Goal: Information Seeking & Learning: Learn about a topic

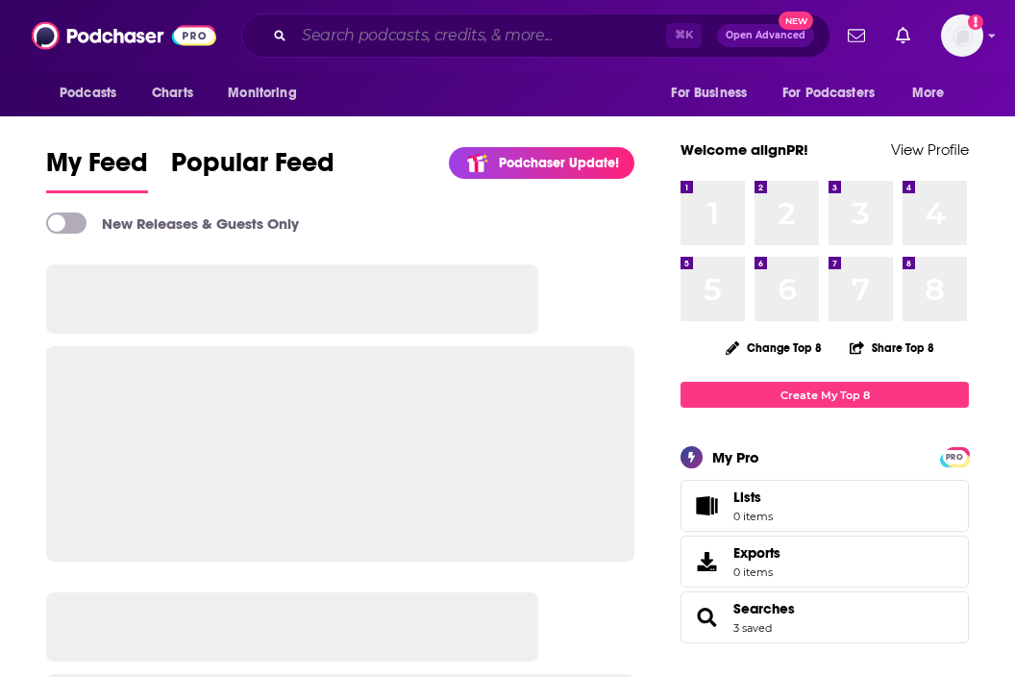
click at [340, 48] on input "Search podcasts, credits, & more..." at bounding box center [480, 35] width 372 height 31
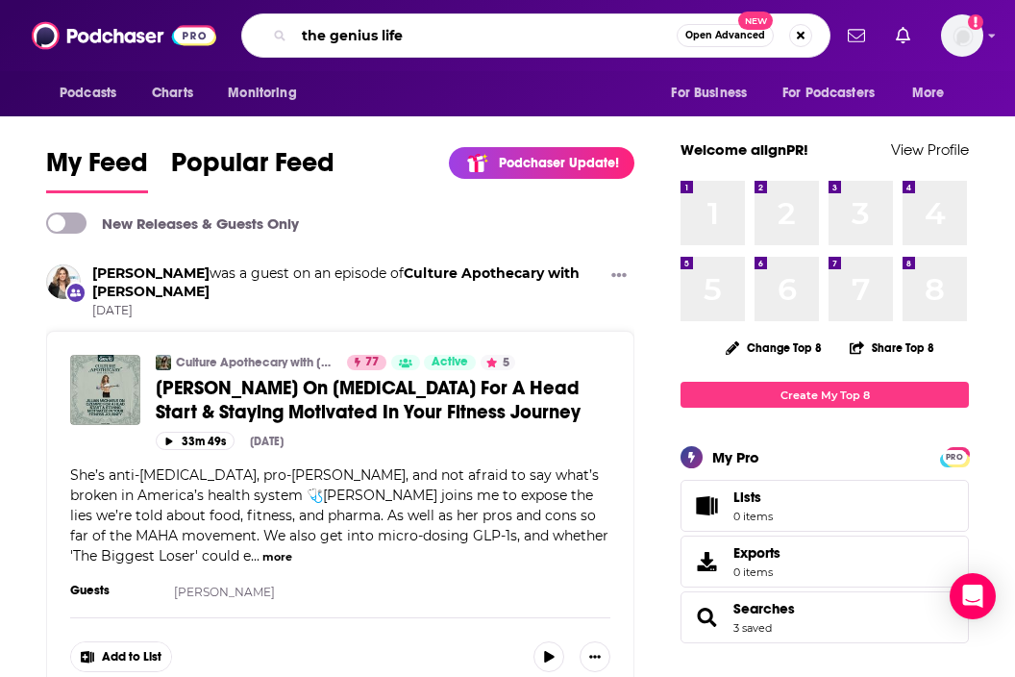
type input "the genius life"
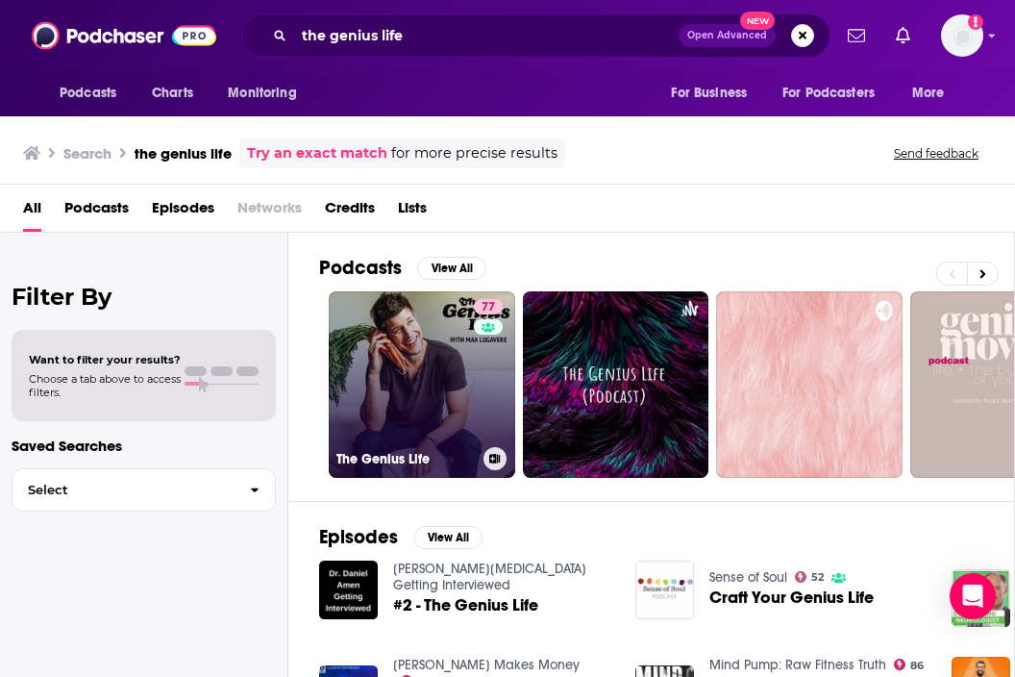
click at [425, 388] on link "77 The Genius Life" at bounding box center [422, 384] width 186 height 186
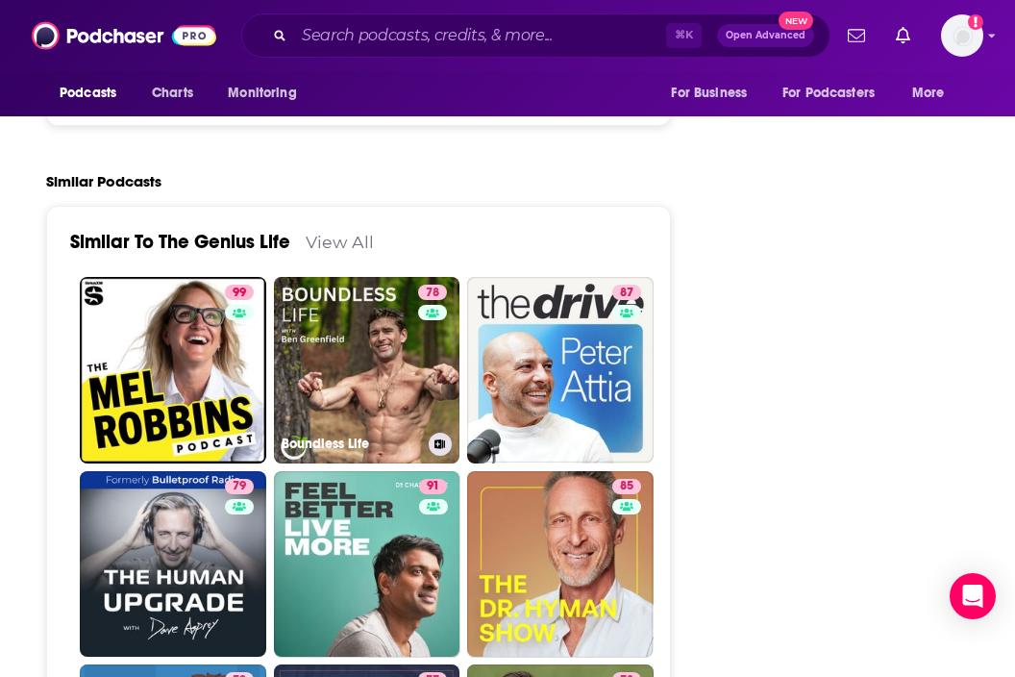
scroll to position [3888, 0]
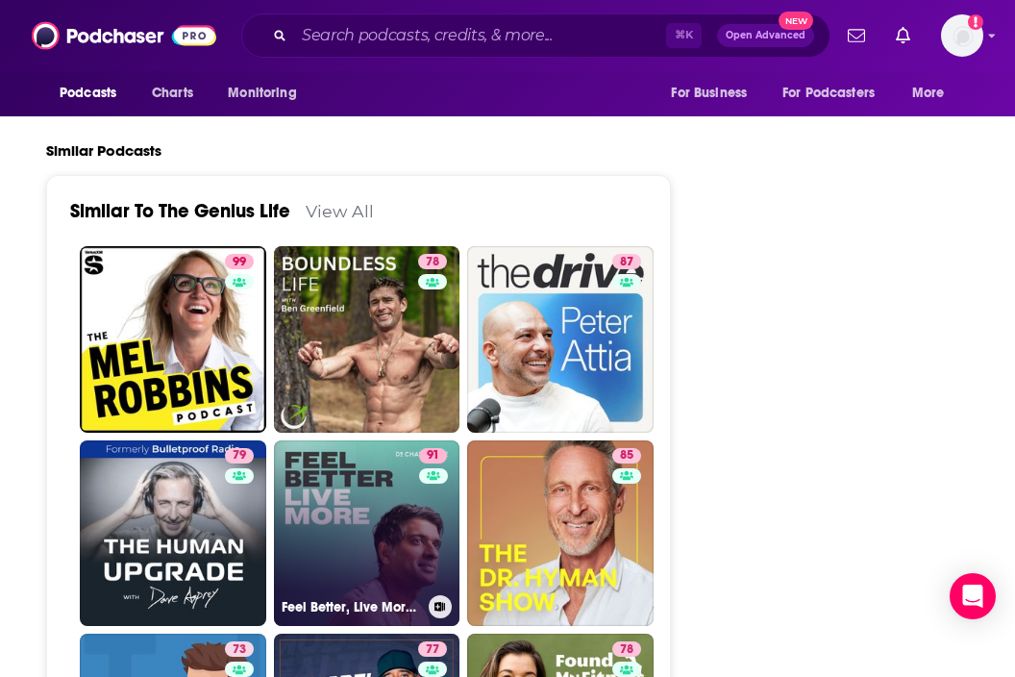
click at [398, 440] on link "91 Feel Better, Live More with [PERSON_NAME]" at bounding box center [367, 533] width 186 height 186
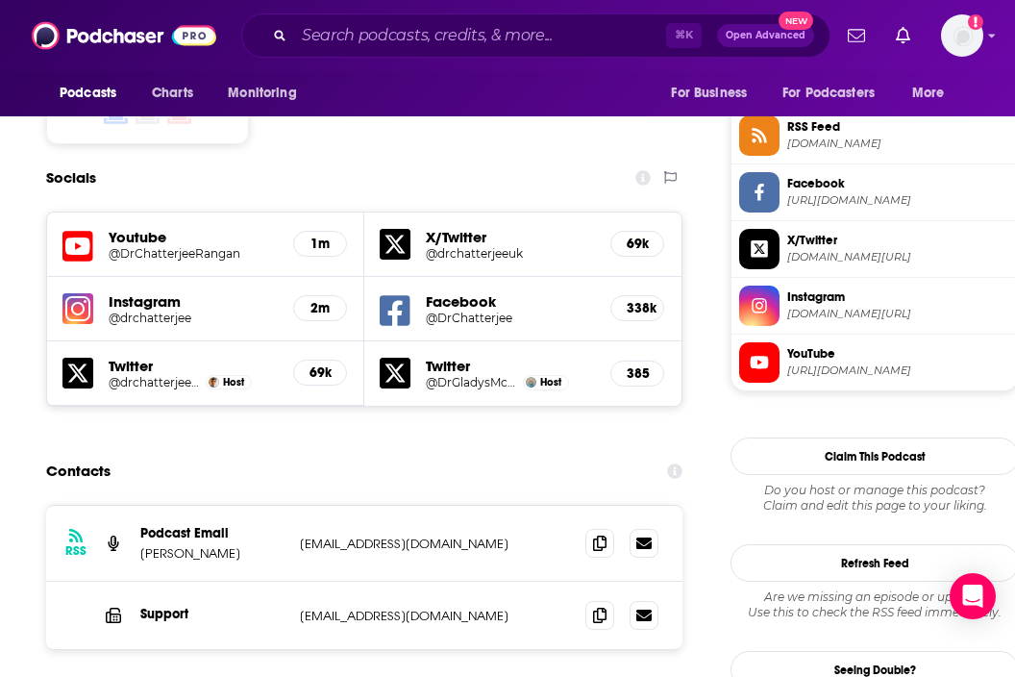
scroll to position [1582, 0]
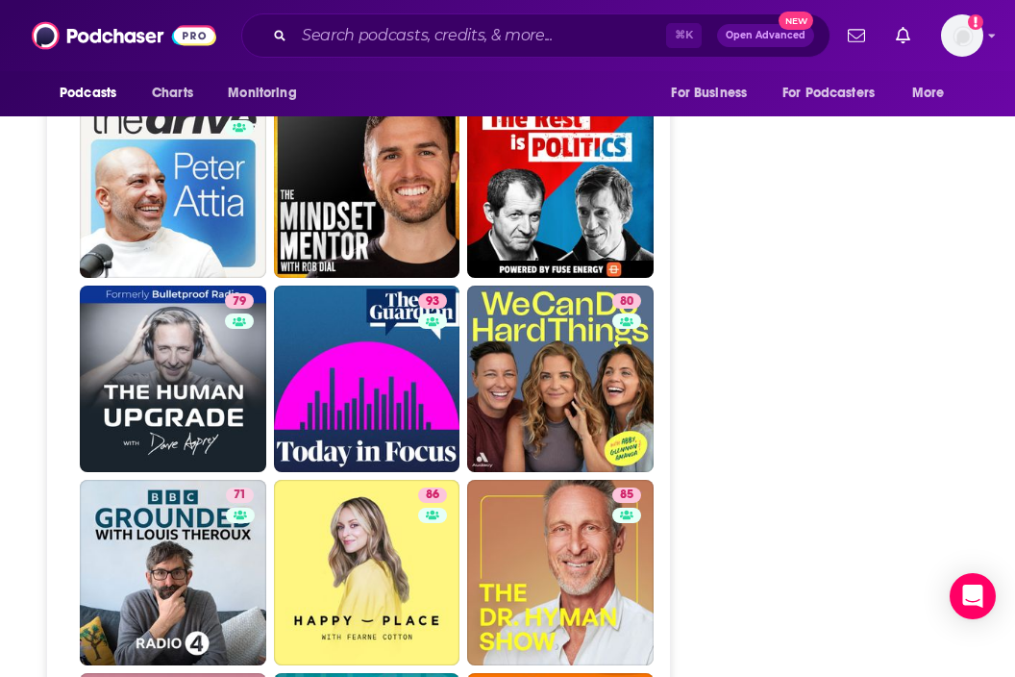
scroll to position [5109, 0]
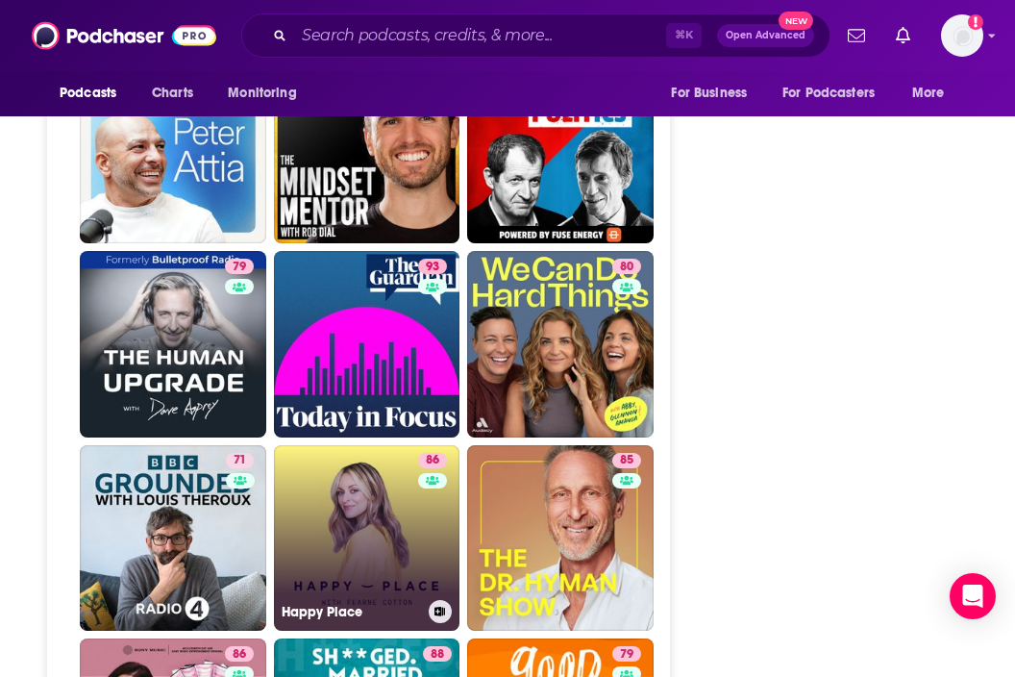
click at [392, 473] on link "[STREET_ADDRESS]" at bounding box center [367, 538] width 186 height 186
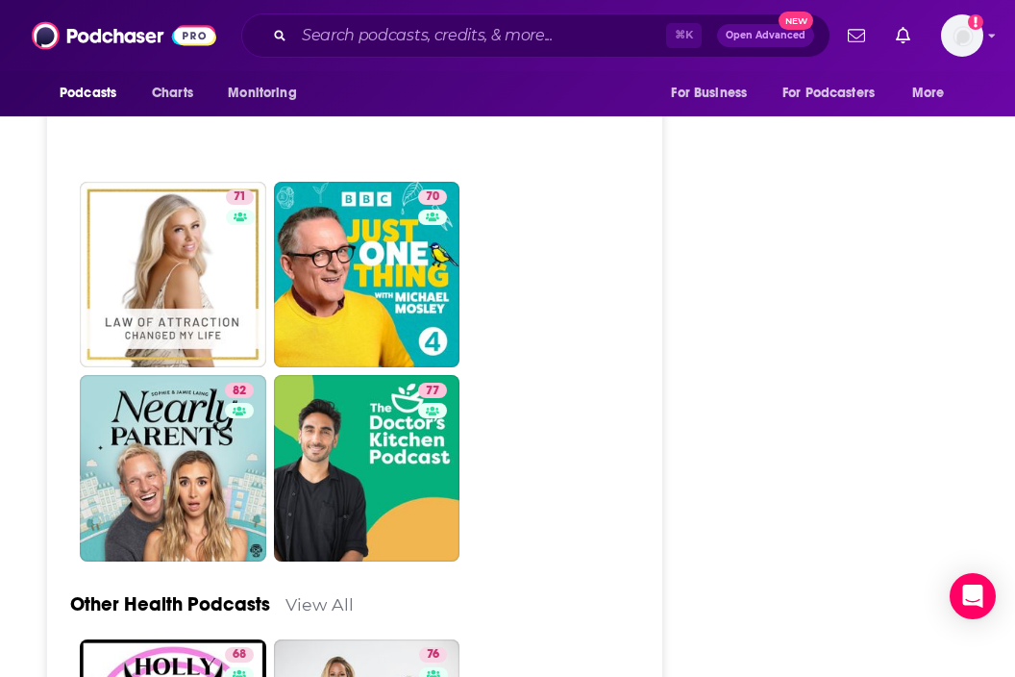
scroll to position [6722, 0]
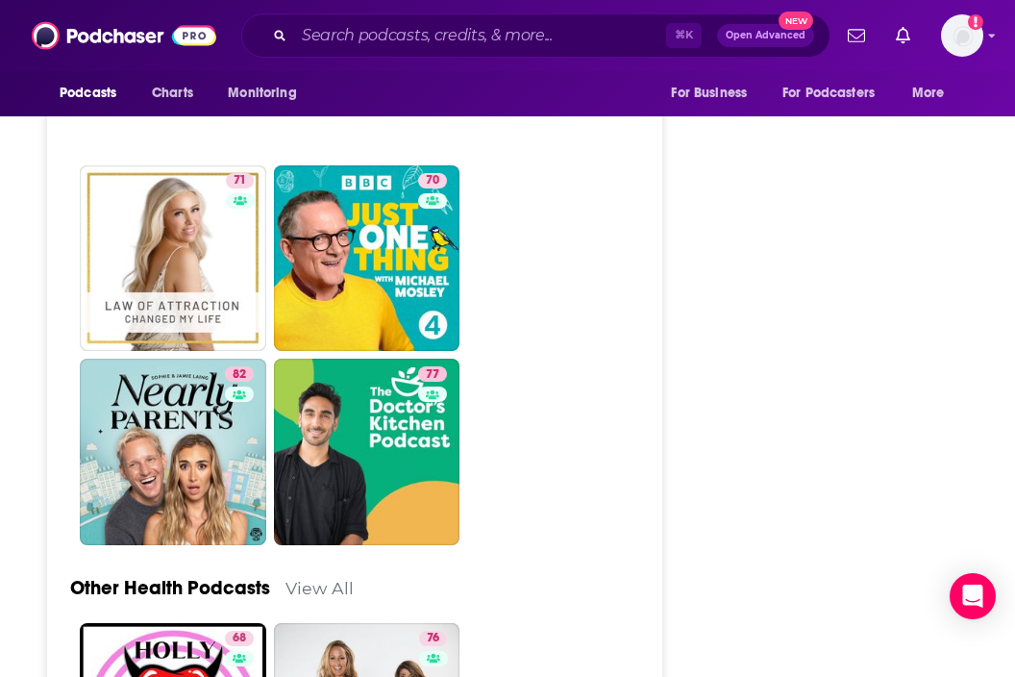
type input "[URL][DOMAIN_NAME]"
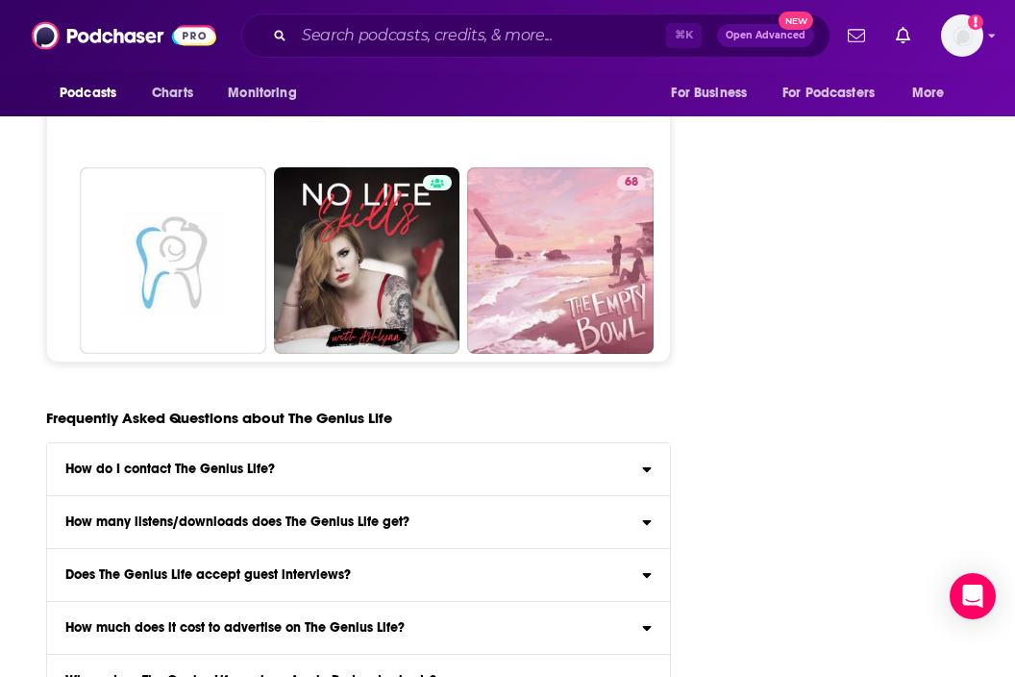
scroll to position [8053, 0]
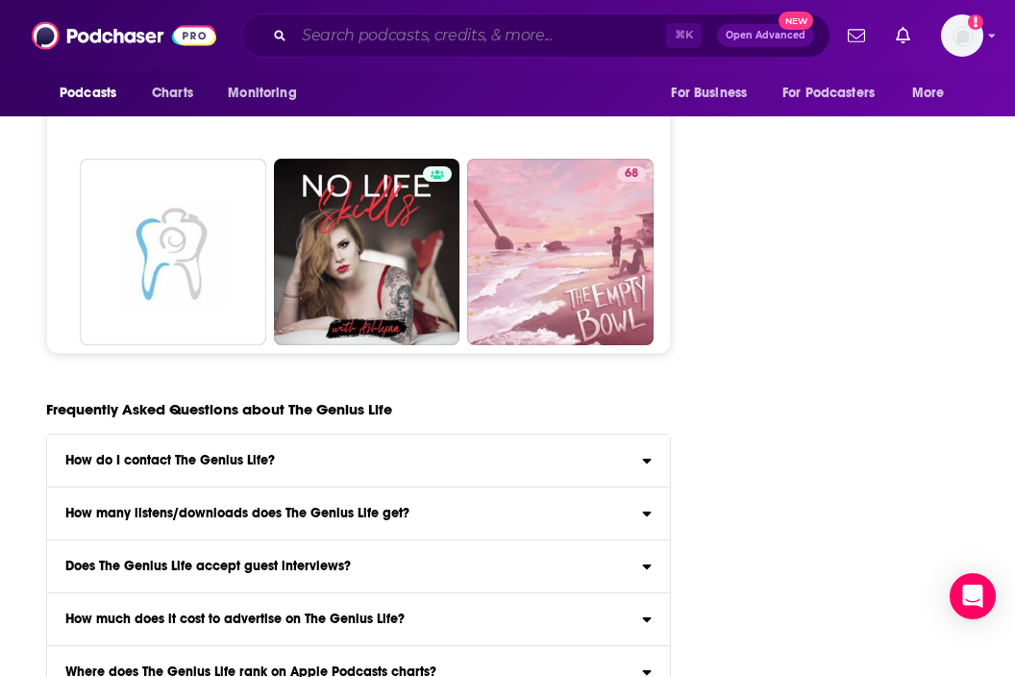
click at [407, 40] on input "Search podcasts, credits, & more..." at bounding box center [480, 35] width 372 height 31
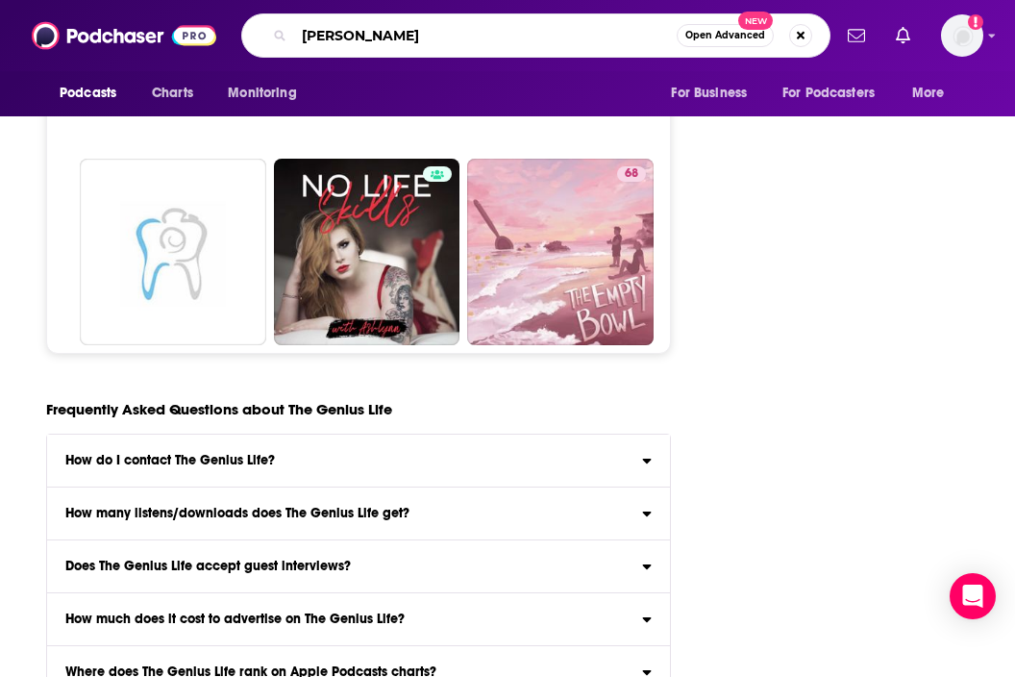
type input "change"
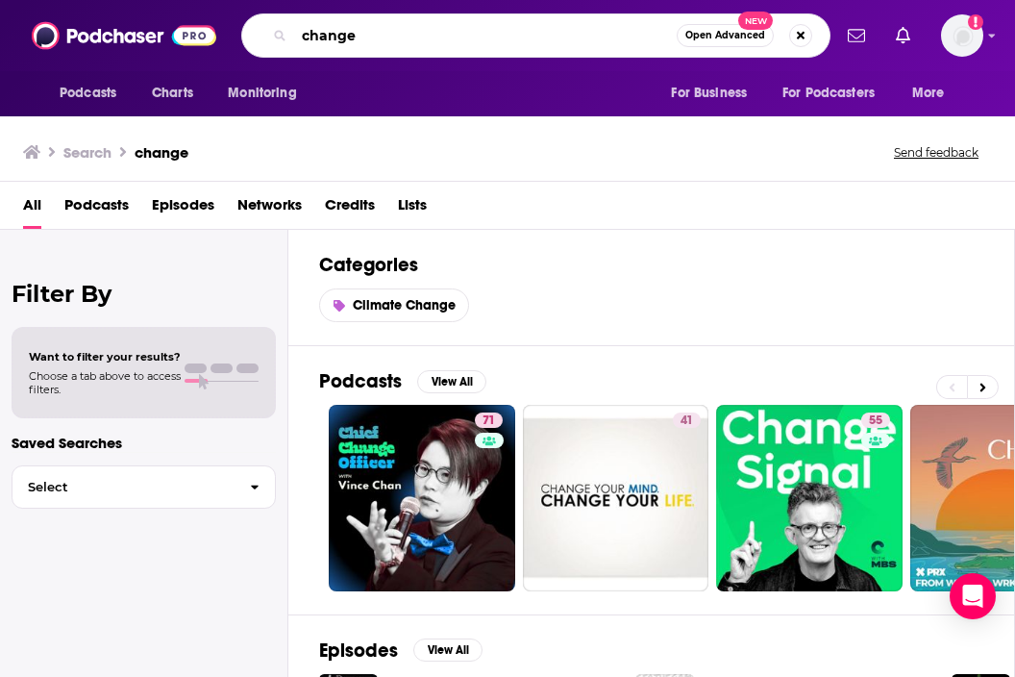
click at [360, 37] on input "change" at bounding box center [485, 35] width 382 height 31
drag, startPoint x: 360, startPoint y: 37, endPoint x: 252, endPoint y: 37, distance: 108.6
click at [252, 37] on div "change Open Advanced New" at bounding box center [535, 35] width 589 height 44
type input "[PERSON_NAME]"
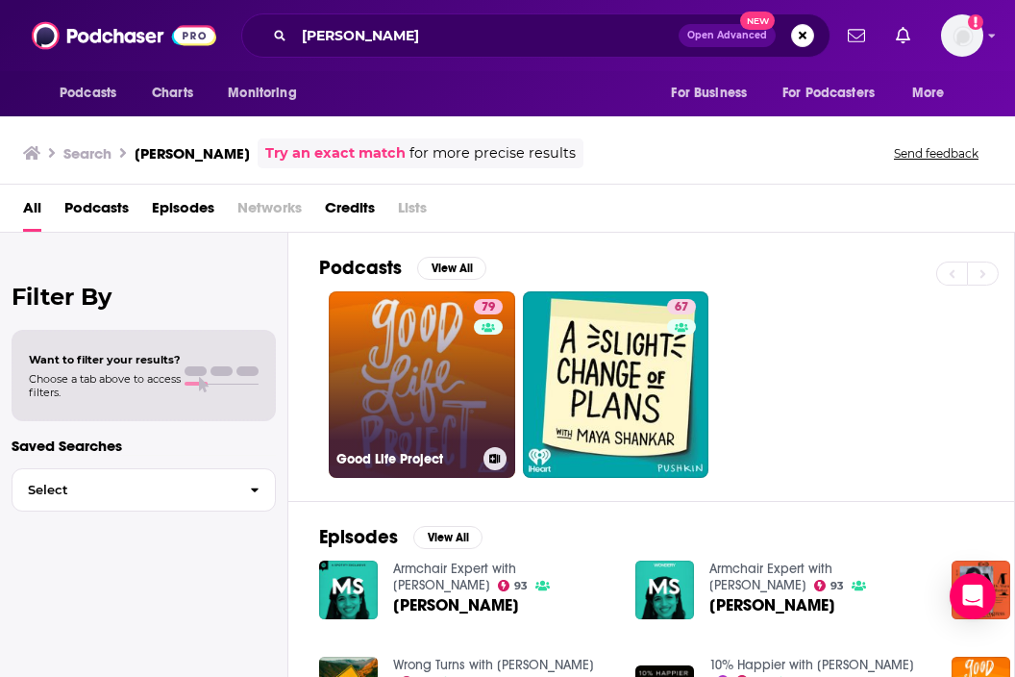
click at [382, 346] on link "79 Good Life Project" at bounding box center [422, 384] width 186 height 186
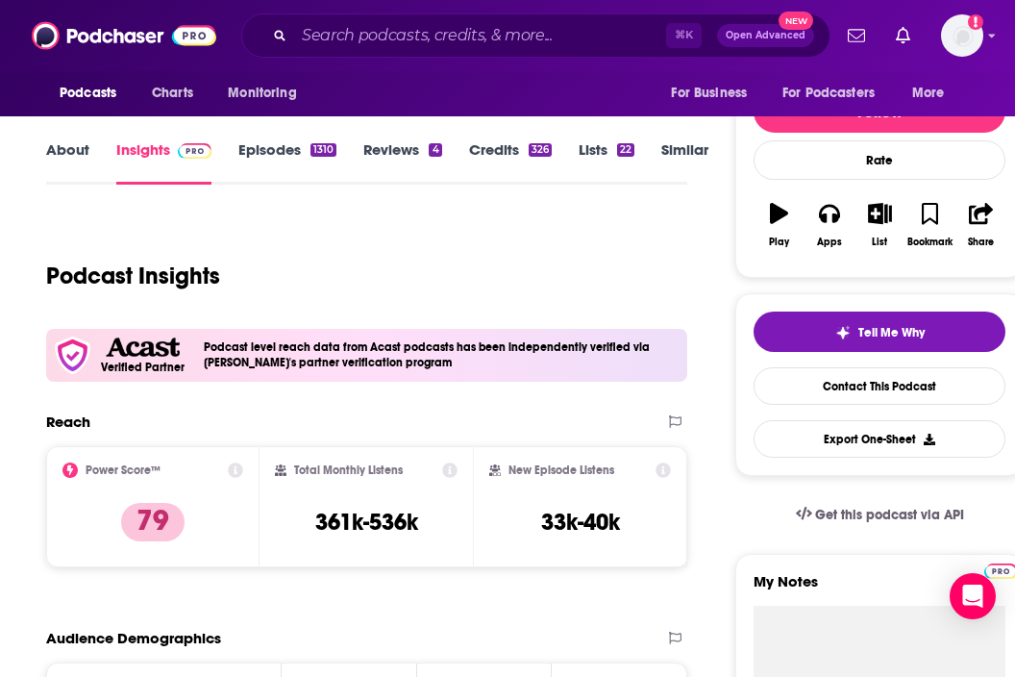
scroll to position [227, 0]
